Goal: Task Accomplishment & Management: Use online tool/utility

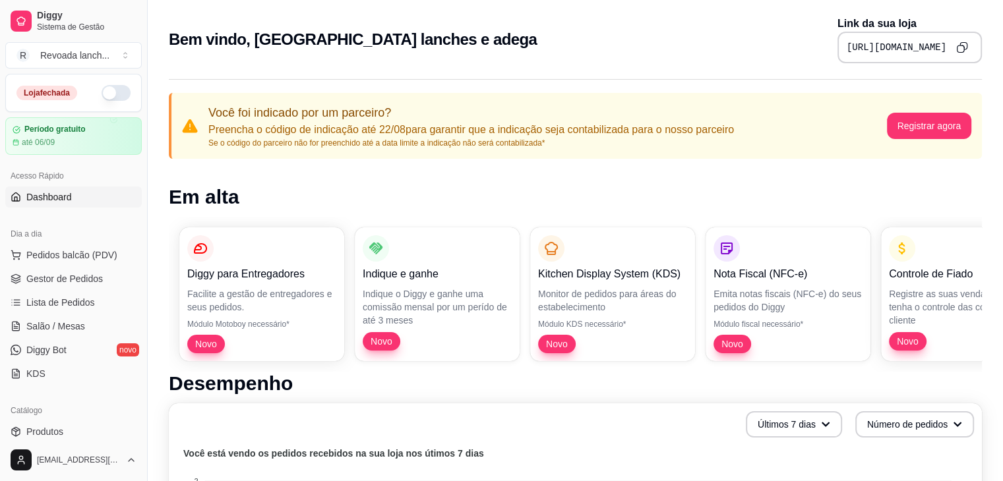
click at [292, 40] on h2 "Bem vindo, [GEOGRAPHIC_DATA] lanches e adega" at bounding box center [353, 39] width 368 height 21
click at [74, 66] on button "R Revoada lanch ..." at bounding box center [73, 55] width 136 height 26
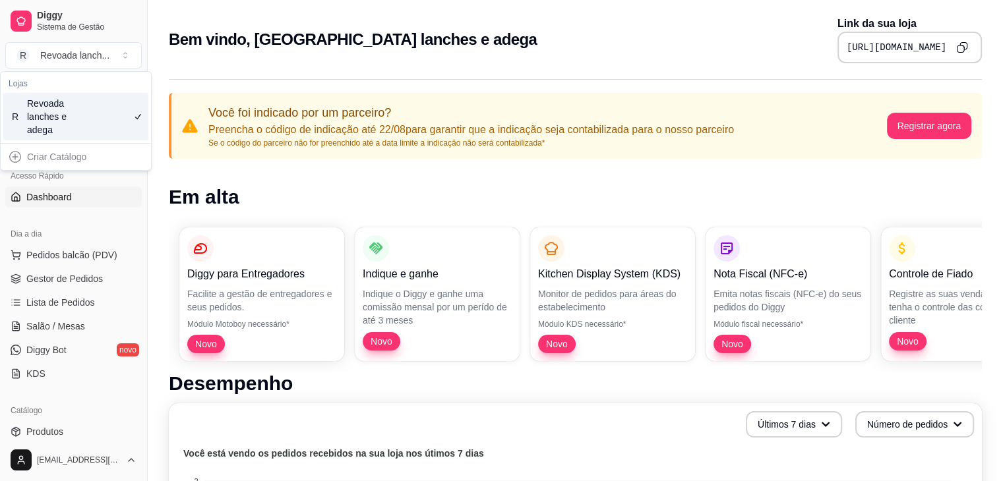
click at [58, 130] on div "Revoada lanches e adega" at bounding box center [56, 117] width 59 height 40
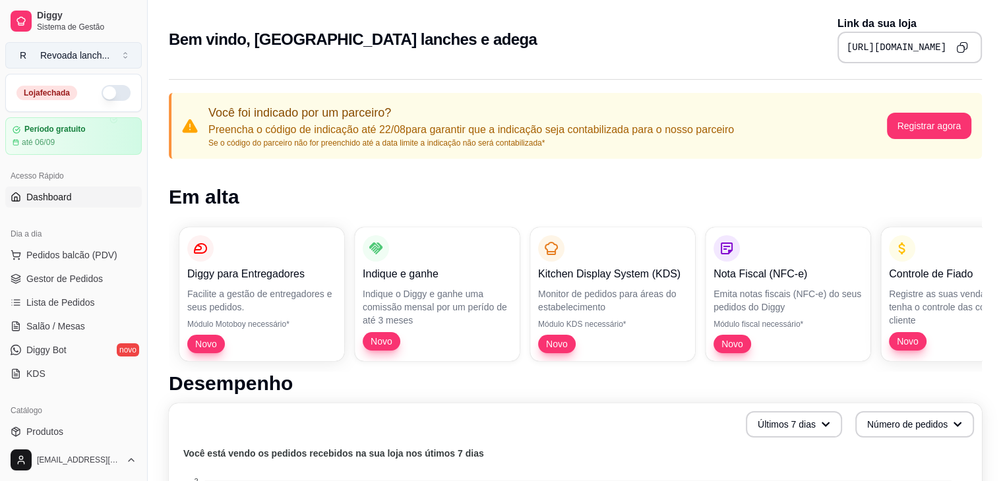
click at [92, 51] on div "Revoada lanch ..." at bounding box center [74, 55] width 69 height 13
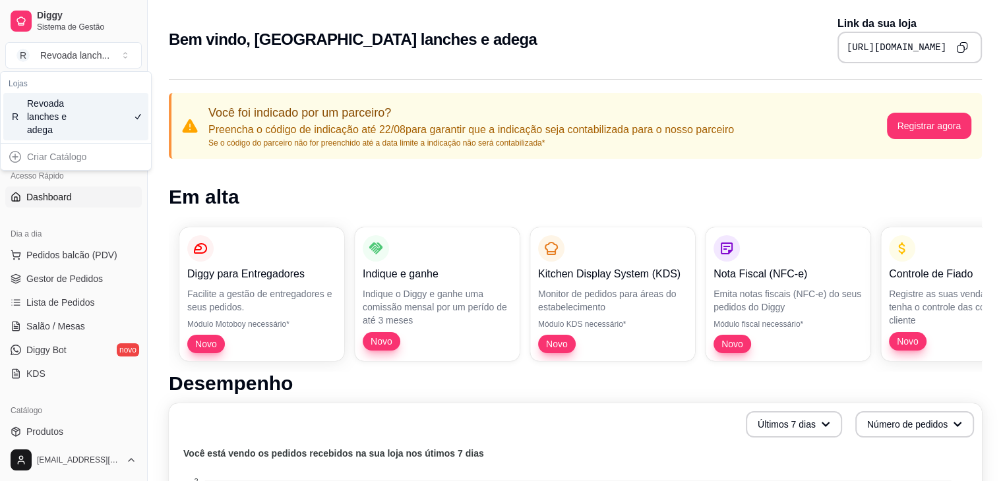
click at [29, 109] on div "Revoada lanches e adega" at bounding box center [56, 117] width 59 height 40
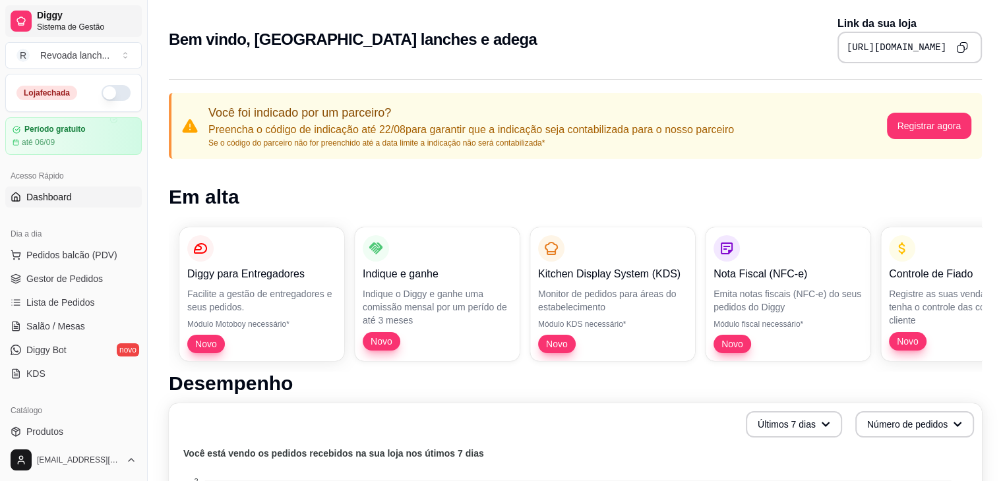
click at [61, 18] on span "Diggy" at bounding box center [87, 16] width 100 height 12
